Goal: Check status: Check status

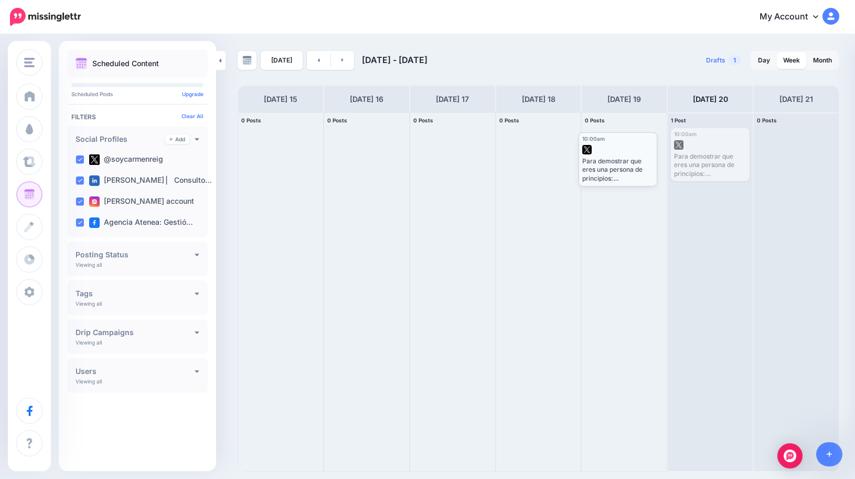
drag, startPoint x: 716, startPoint y: 143, endPoint x: 624, endPoint y: 147, distance: 92.4
click at [624, 147] on body "My Account Dashboard My Account Billing Logout" at bounding box center [427, 239] width 855 height 479
drag, startPoint x: 722, startPoint y: 139, endPoint x: 544, endPoint y: 145, distance: 177.5
click at [544, 145] on body "My Account Dashboard My Account Billing Logout" at bounding box center [427, 239] width 855 height 479
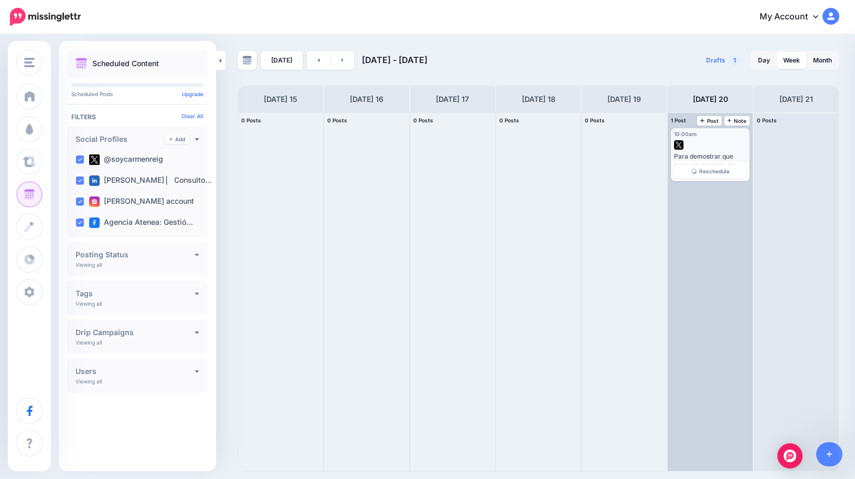
click at [724, 140] on div at bounding box center [710, 141] width 72 height 9
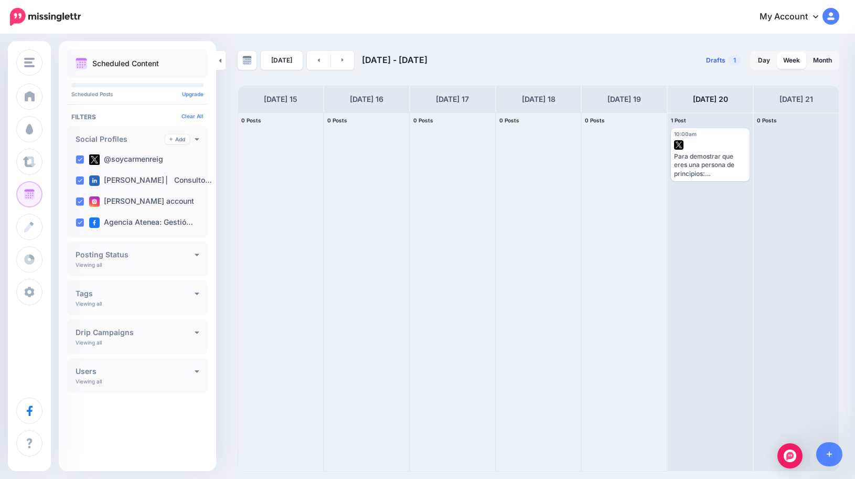
click at [700, 59] on link "Drafts 1" at bounding box center [724, 60] width 48 height 19
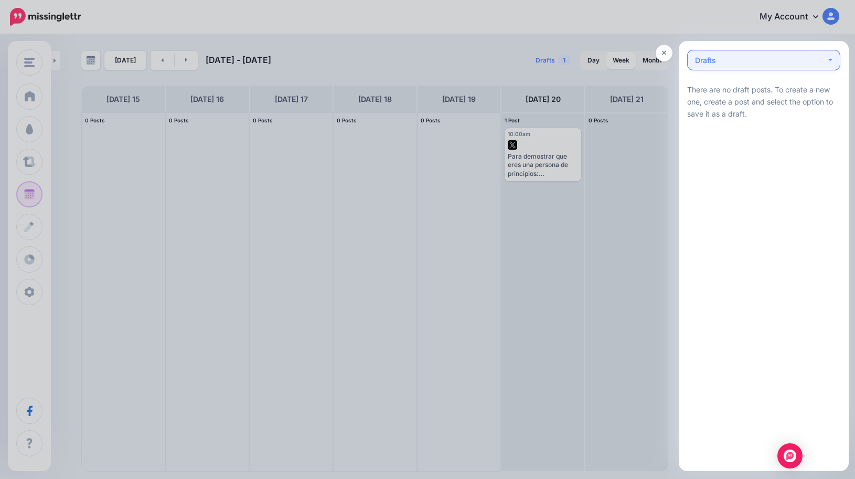
click at [726, 61] on div "Drafts 0" at bounding box center [760, 60] width 131 height 13
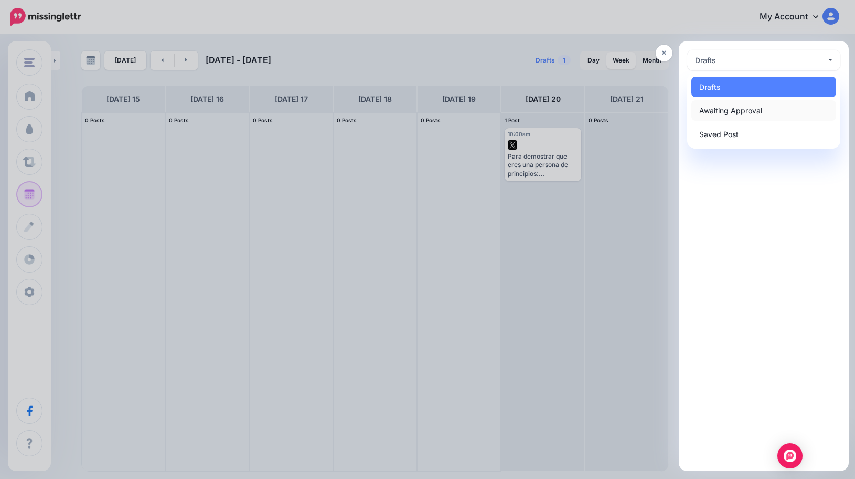
click at [734, 112] on span "Awaiting Approval 0" at bounding box center [730, 110] width 63 height 13
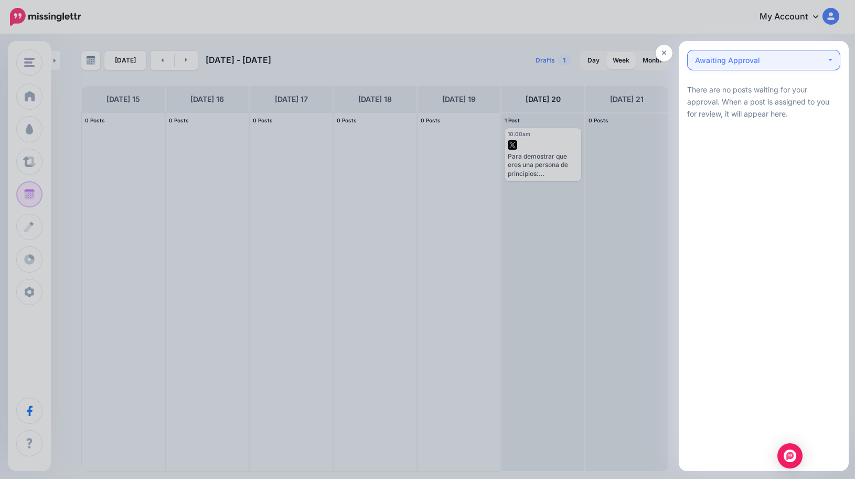
click at [725, 63] on div "Awaiting Approval 0" at bounding box center [727, 60] width 65 height 13
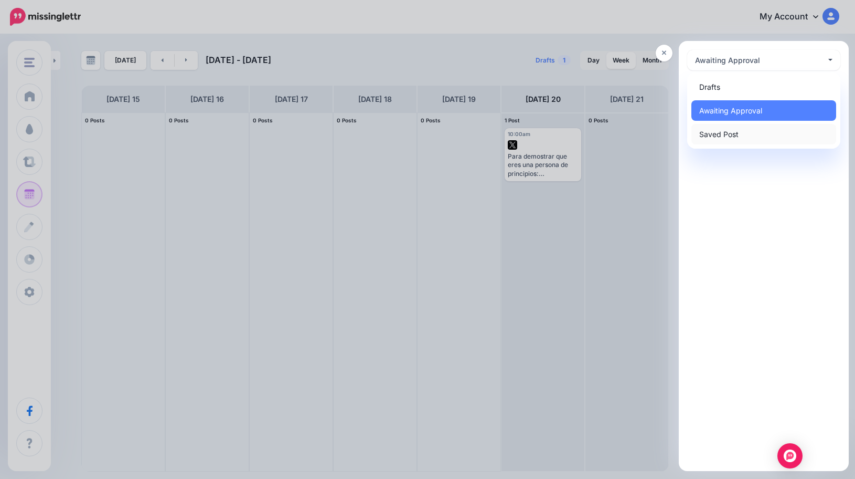
click at [726, 135] on span "Saved Post 0" at bounding box center [718, 134] width 39 height 13
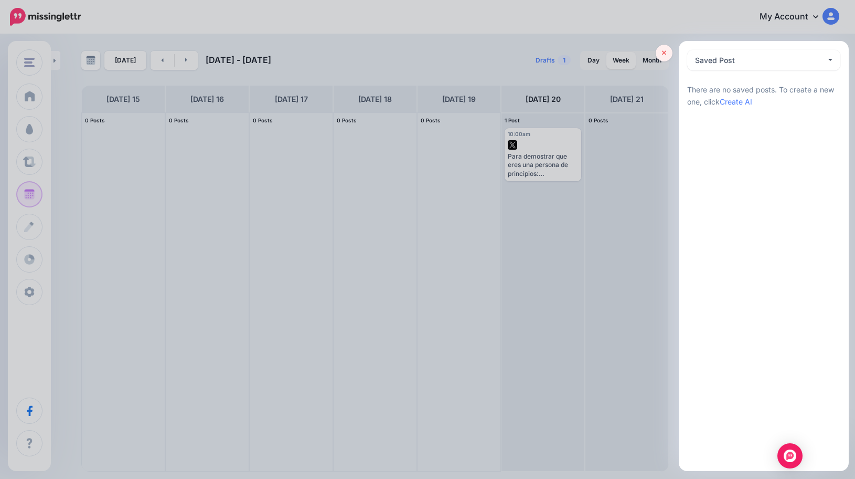
click at [665, 52] on icon at bounding box center [664, 53] width 5 height 5
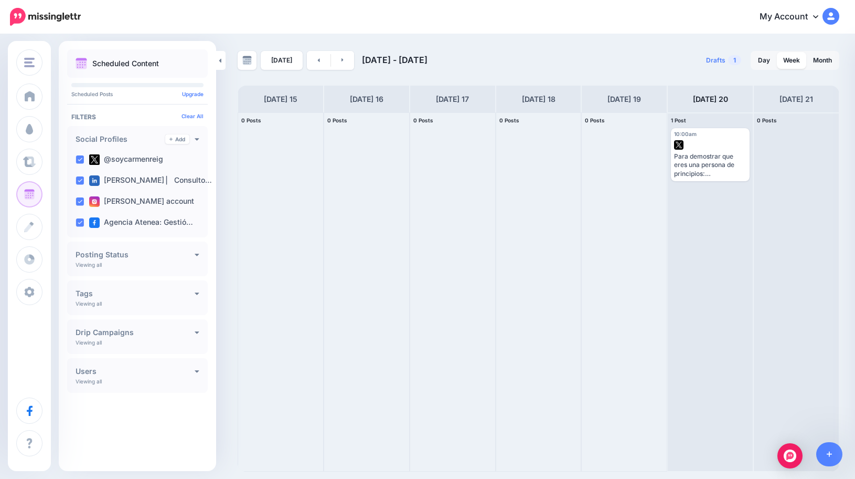
click at [149, 249] on div "Posting Status Viewing all Published Scheduled Awaiting Approval Error" at bounding box center [137, 258] width 141 height 35
click at [149, 257] on h4 "Posting Status" at bounding box center [135, 254] width 119 height 7
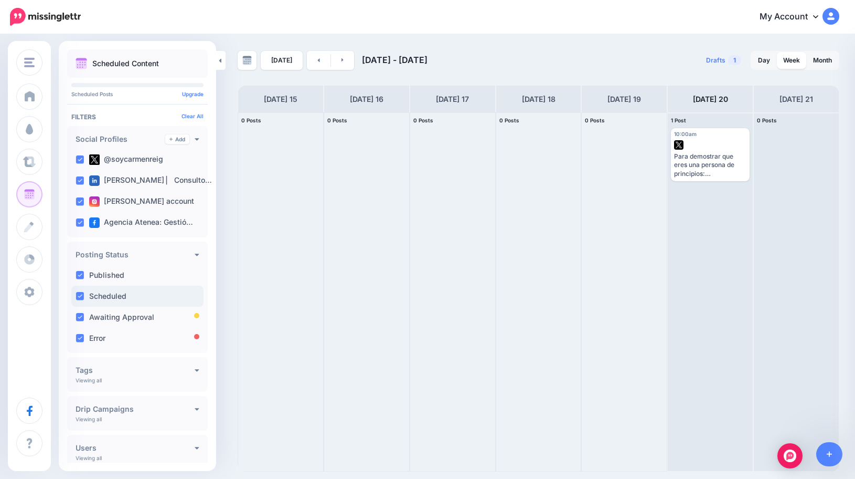
click at [110, 298] on label "Scheduled" at bounding box center [107, 295] width 37 height 7
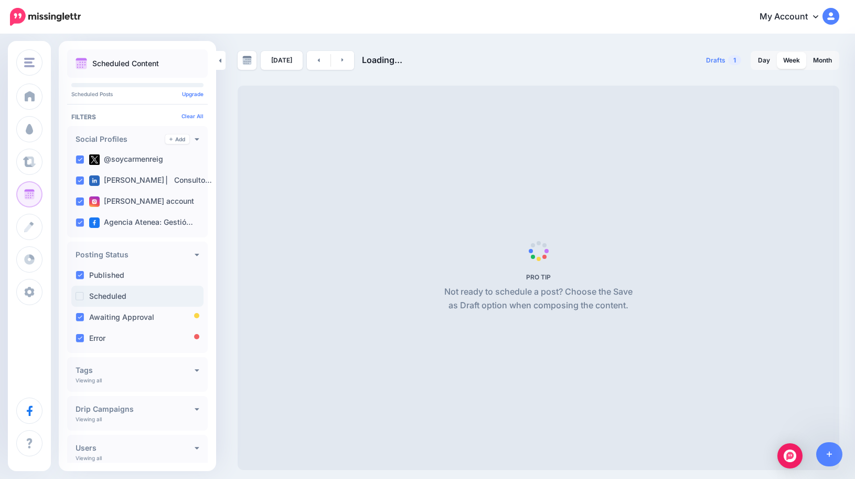
click at [110, 298] on label "Scheduled" at bounding box center [107, 295] width 37 height 7
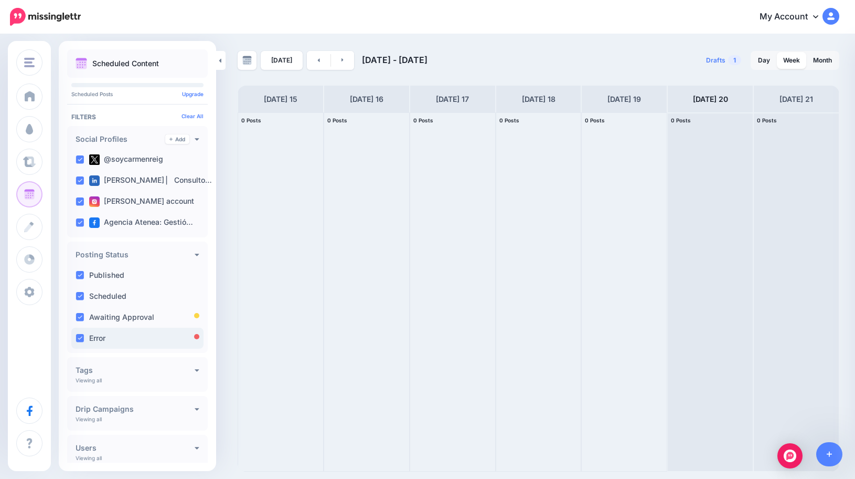
drag, startPoint x: 81, startPoint y: 319, endPoint x: 81, endPoint y: 345, distance: 25.7
click at [81, 321] on ins at bounding box center [80, 317] width 8 height 8
click at [80, 340] on ins at bounding box center [80, 338] width 8 height 8
click at [79, 278] on ins at bounding box center [80, 275] width 8 height 8
click at [104, 277] on label "Published" at bounding box center [106, 274] width 35 height 7
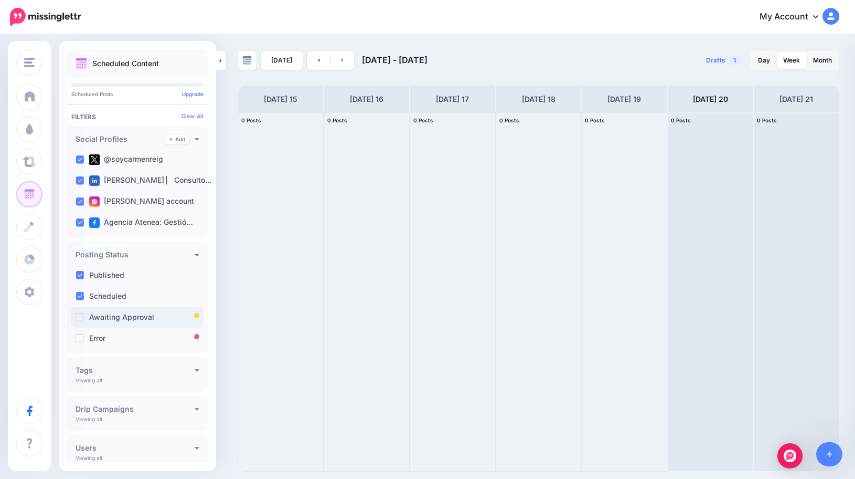
click at [109, 318] on label "Awaiting Approval" at bounding box center [121, 316] width 65 height 7
click at [105, 342] on label "Error" at bounding box center [97, 337] width 16 height 7
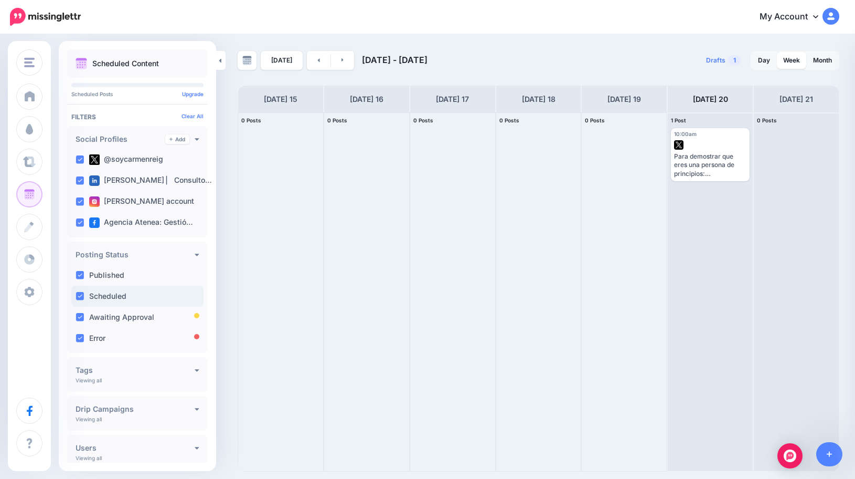
drag, startPoint x: 143, startPoint y: 319, endPoint x: 128, endPoint y: 304, distance: 21.2
click at [142, 319] on label "Awaiting Approval" at bounding box center [121, 316] width 65 height 7
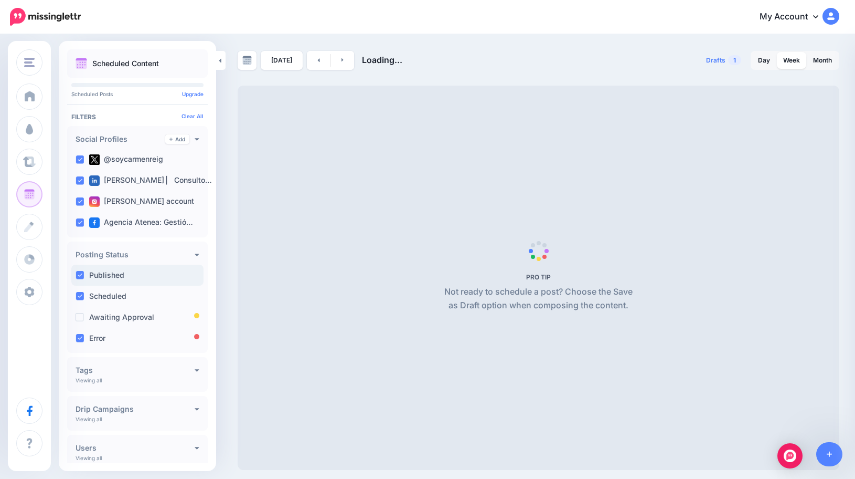
drag, startPoint x: 118, startPoint y: 295, endPoint x: 113, endPoint y: 282, distance: 14.4
click at [117, 295] on label "Scheduled" at bounding box center [107, 295] width 37 height 7
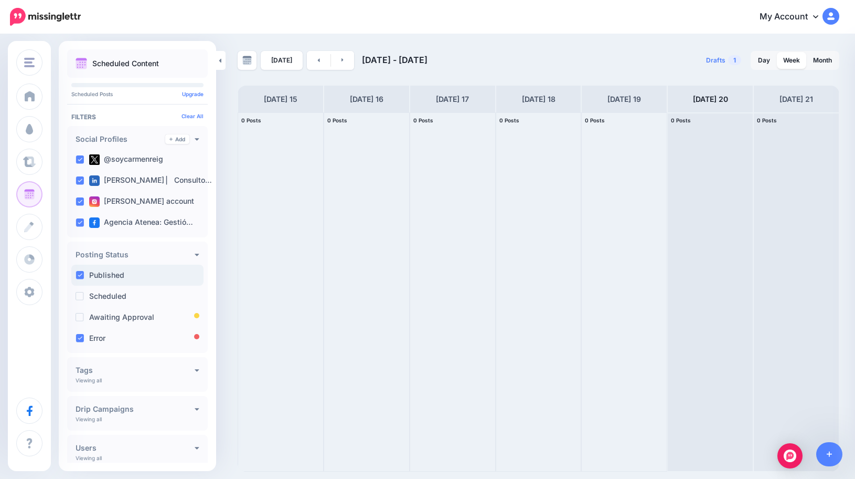
click at [112, 275] on label "Published" at bounding box center [106, 274] width 35 height 7
click at [88, 316] on div "Awaiting Approval" at bounding box center [137, 316] width 132 height 21
click at [98, 315] on label "Awaiting Approval" at bounding box center [121, 316] width 65 height 7
click at [101, 309] on div "Awaiting Approval" at bounding box center [137, 316] width 132 height 21
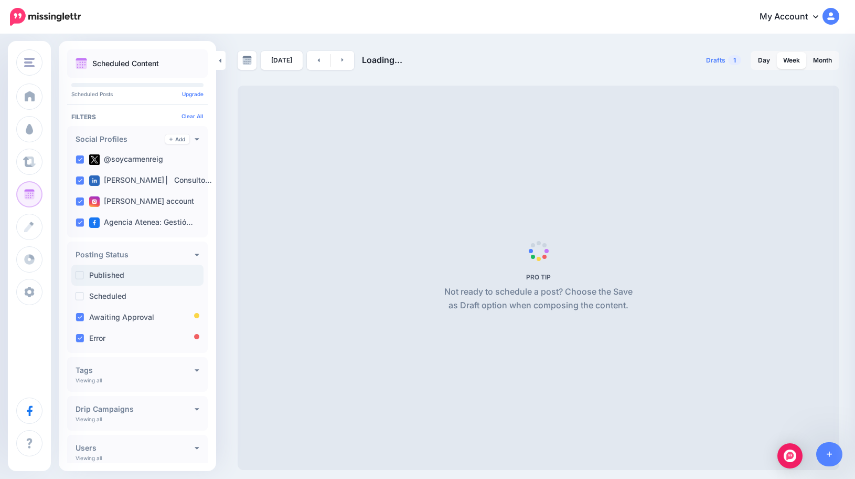
drag, startPoint x: 101, startPoint y: 296, endPoint x: 100, endPoint y: 281, distance: 15.8
click at [101, 296] on label "Scheduled" at bounding box center [107, 295] width 37 height 7
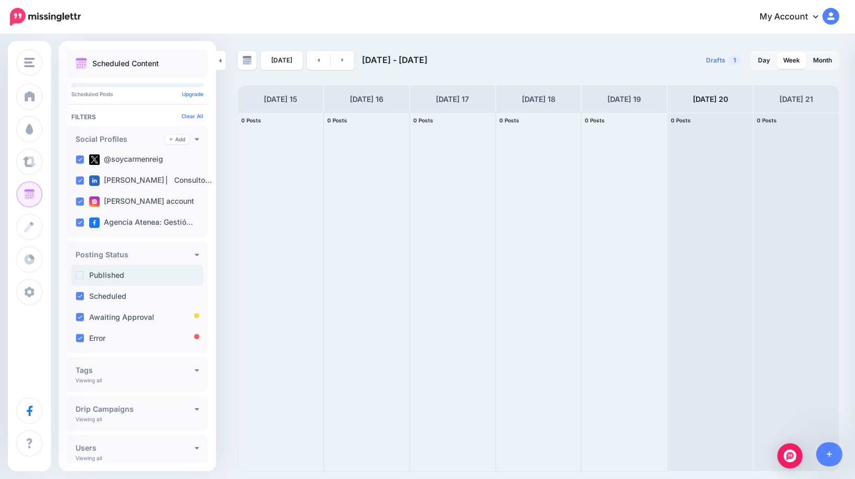
click at [100, 277] on label "Published" at bounding box center [106, 274] width 35 height 7
